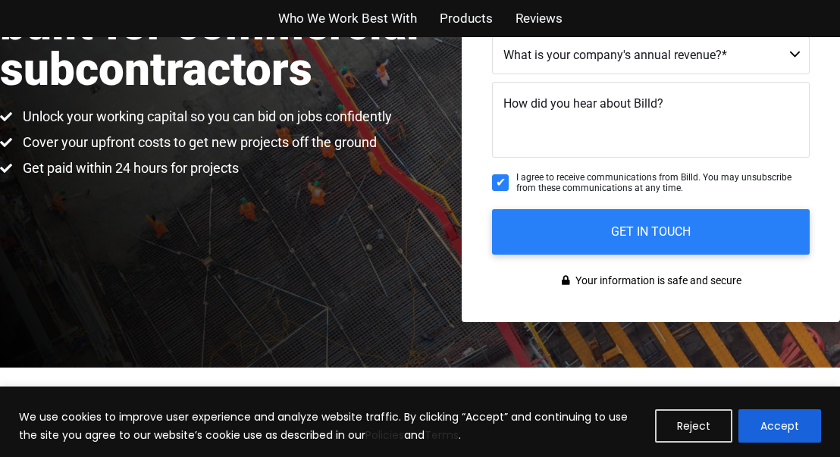
scroll to position [261, 0]
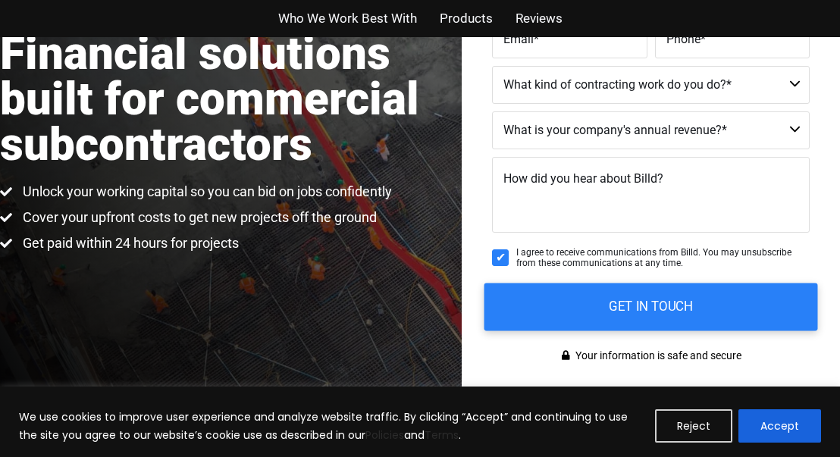
click at [669, 319] on input "GET IN TOUCH" at bounding box center [652, 307] width 334 height 48
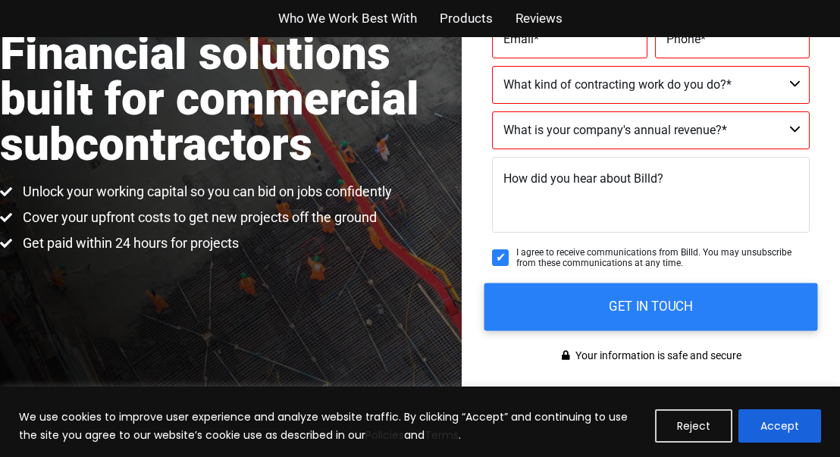
click at [633, 309] on input "GET IN TOUCH" at bounding box center [652, 307] width 334 height 48
click at [651, 295] on input "GET IN TOUCH" at bounding box center [652, 307] width 334 height 48
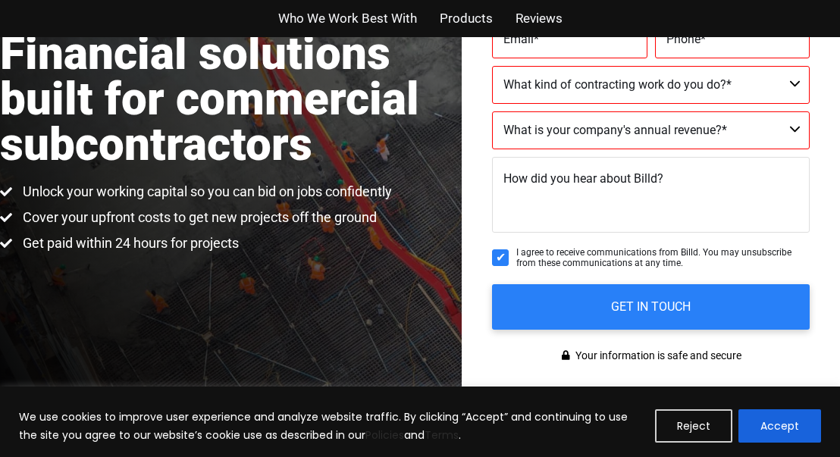
click at [673, 336] on div "Get Started for Free Enter your details below to speak with a Billd representat…" at bounding box center [651, 110] width 379 height 576
click at [674, 335] on div "Get Started for Free Enter your details below to speak with a Billd representat…" at bounding box center [651, 110] width 379 height 576
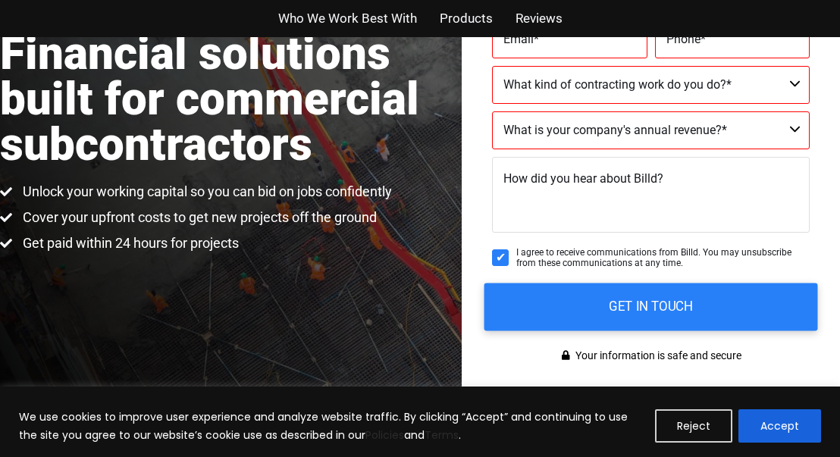
click at [654, 300] on input "GET IN TOUCH" at bounding box center [652, 307] width 334 height 48
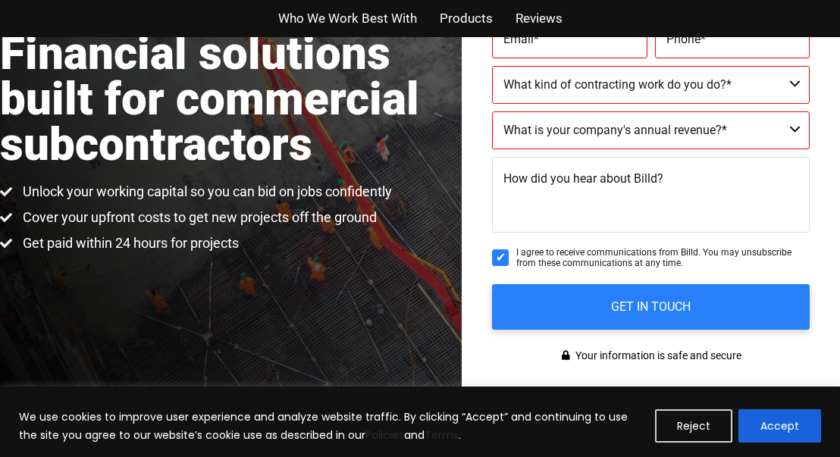
click at [657, 278] on fieldset "I agree to receive communications from Billd. You may unsubscribe from these co…" at bounding box center [651, 265] width 318 height 37
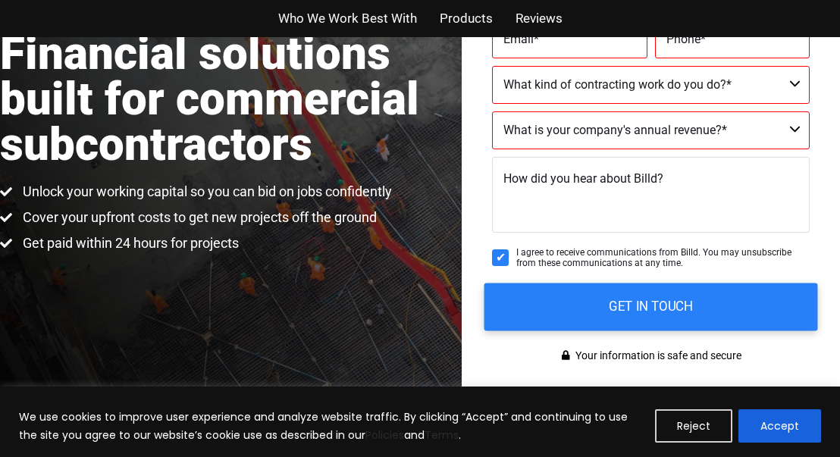
click at [658, 287] on input "GET IN TOUCH" at bounding box center [652, 307] width 334 height 48
click at [657, 283] on input "GET IN TOUCH" at bounding box center [652, 307] width 334 height 48
click at [653, 284] on input "GET IN TOUCH" at bounding box center [652, 307] width 334 height 48
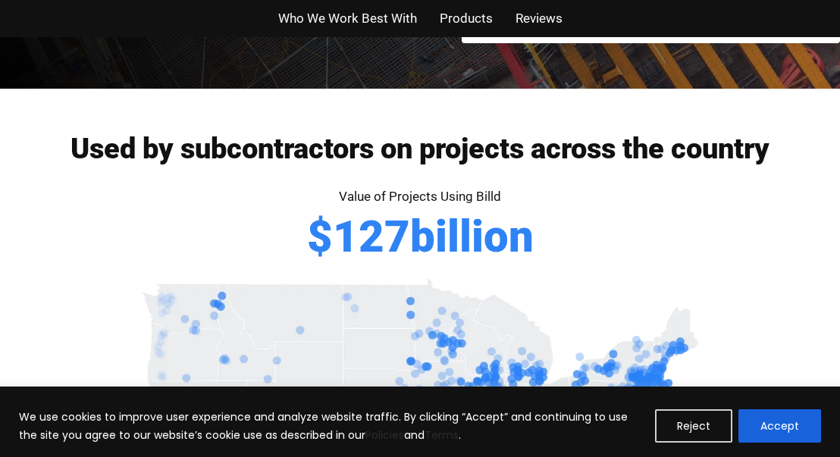
scroll to position [607, 0]
